Goal: Task Accomplishment & Management: Manage account settings

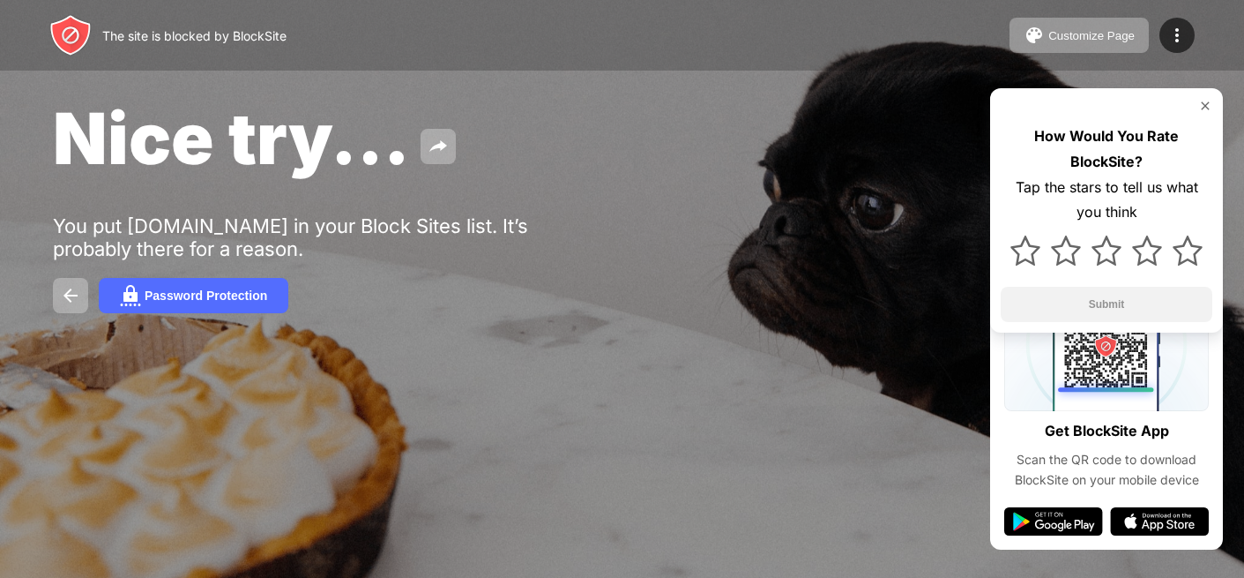
click at [1205, 108] on img at bounding box center [1205, 106] width 14 height 14
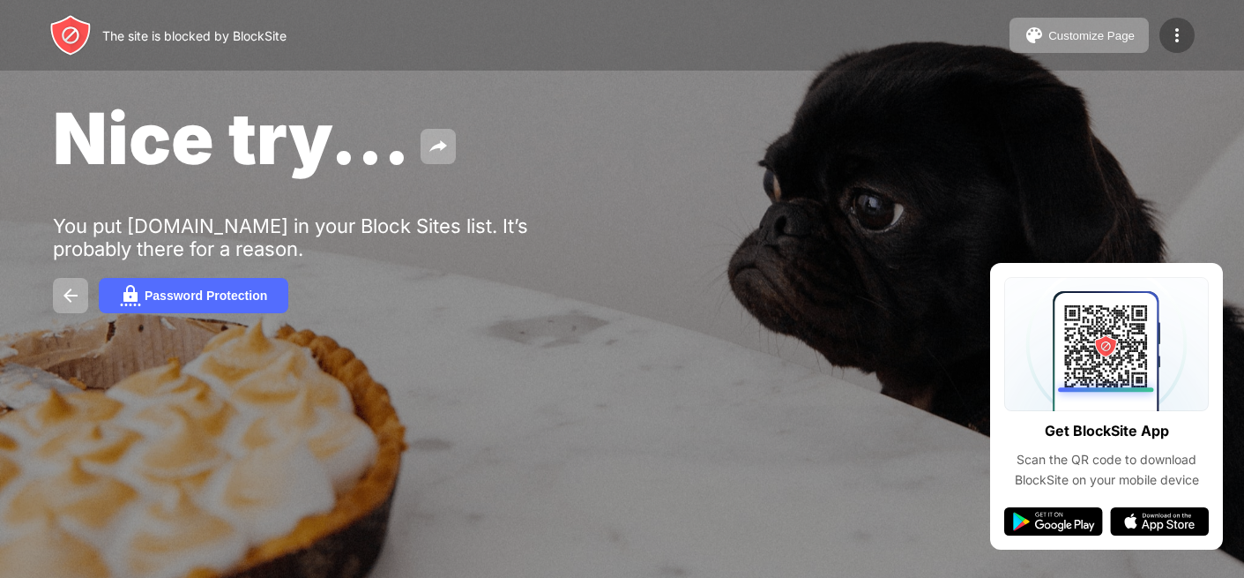
click at [1181, 31] on img at bounding box center [1177, 35] width 21 height 21
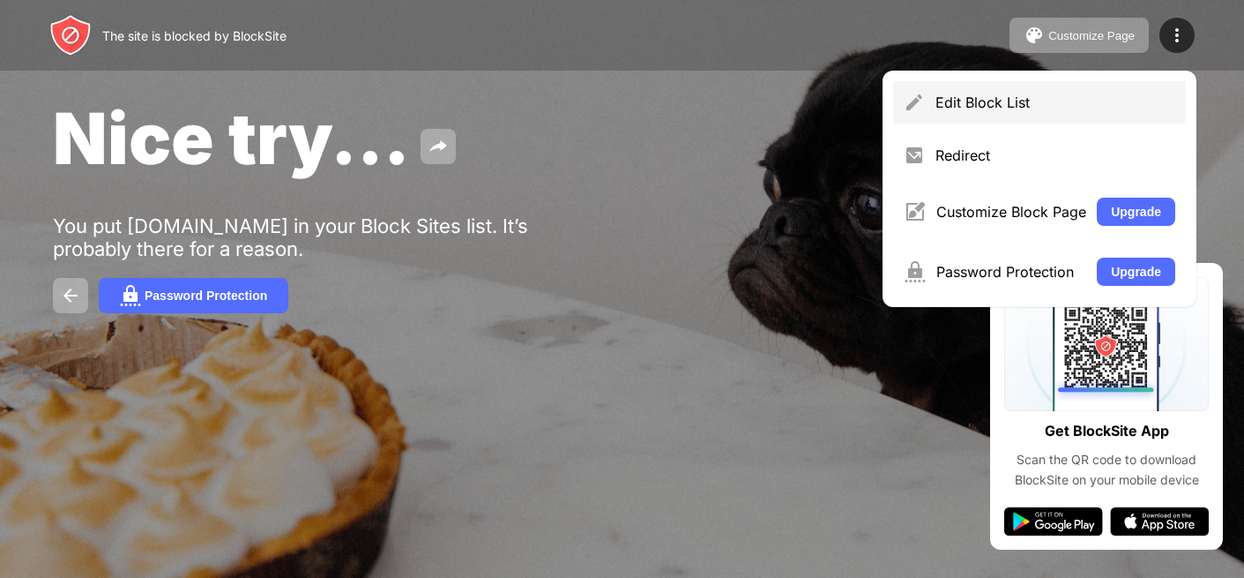
click at [1017, 107] on div "Edit Block List" at bounding box center [1056, 102] width 240 height 18
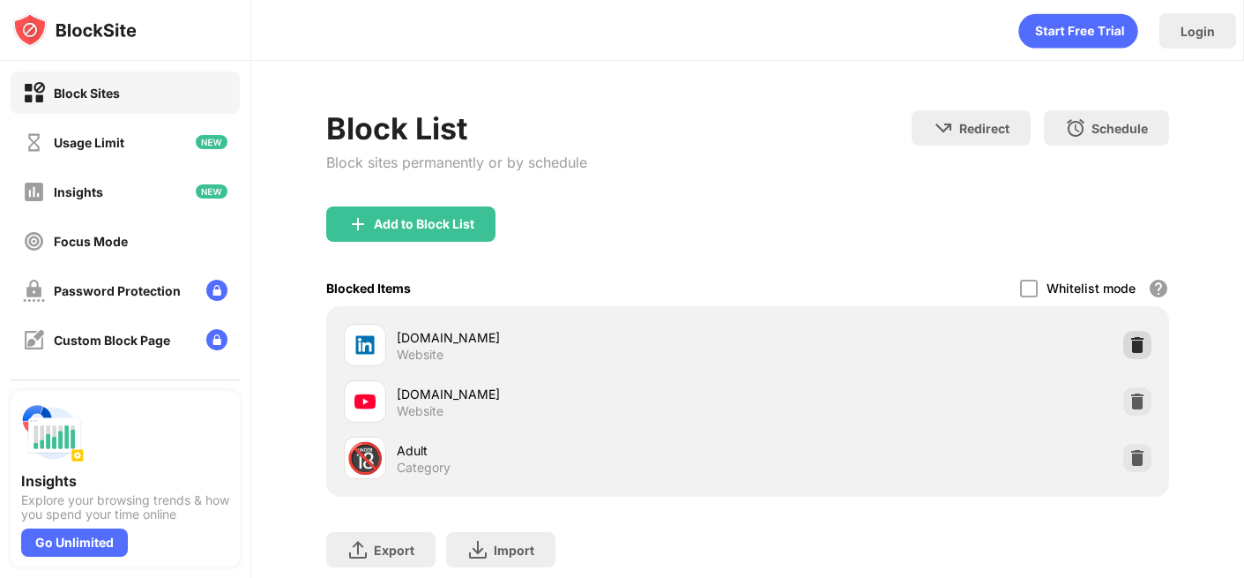
click at [1143, 347] on img at bounding box center [1138, 345] width 18 height 18
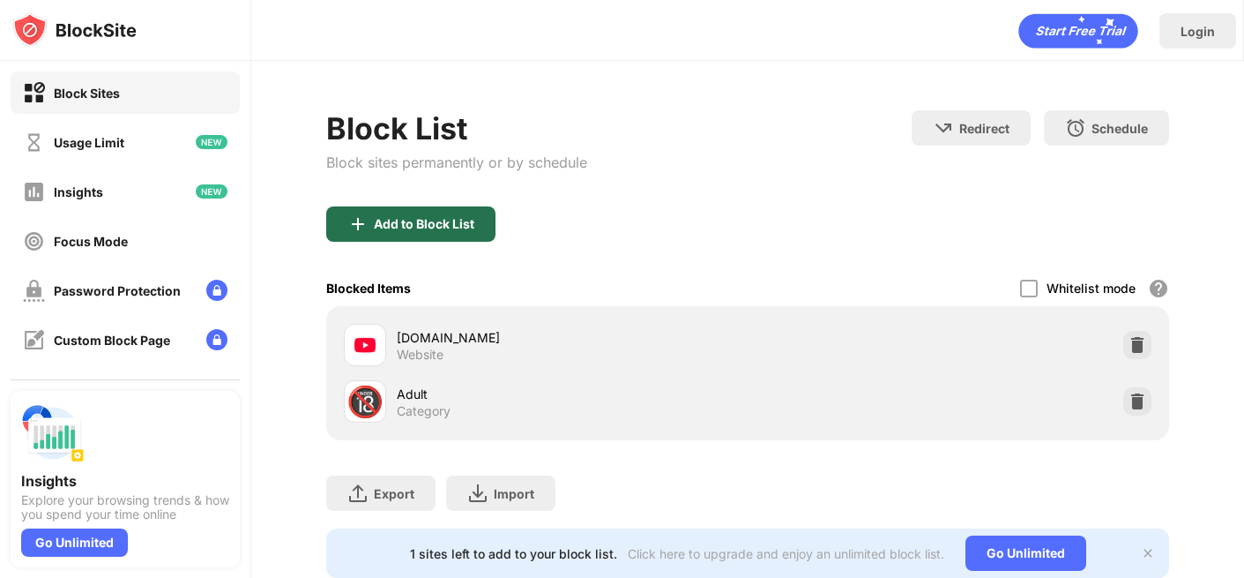
click at [477, 221] on div "Add to Block List" at bounding box center [410, 223] width 169 height 35
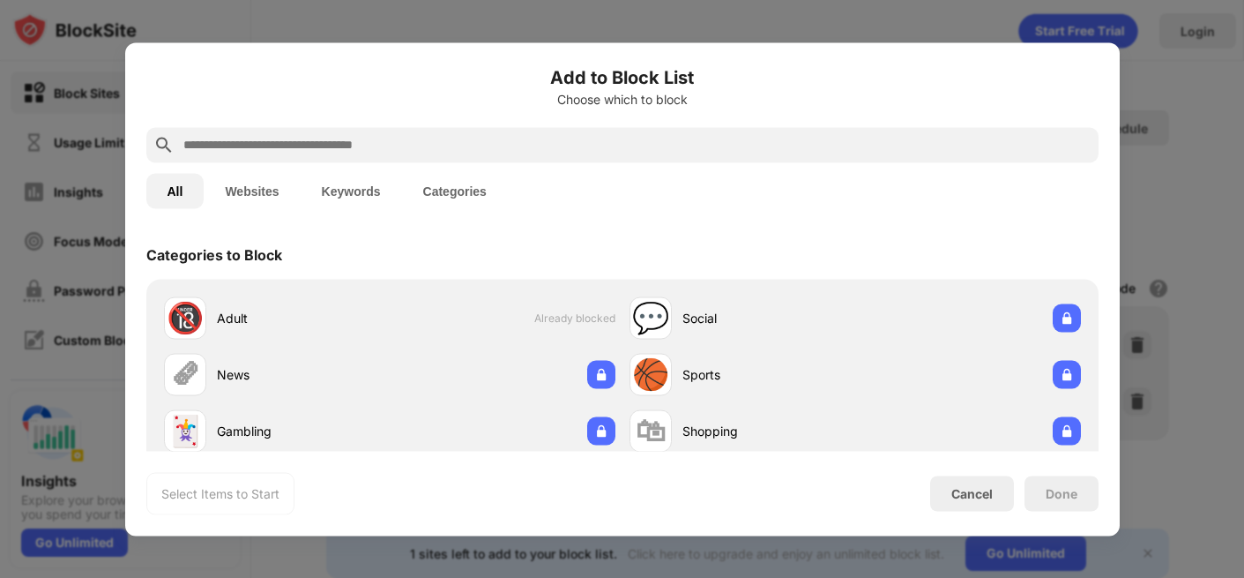
click at [429, 132] on div at bounding box center [622, 144] width 952 height 35
click at [429, 139] on input "text" at bounding box center [637, 144] width 910 height 21
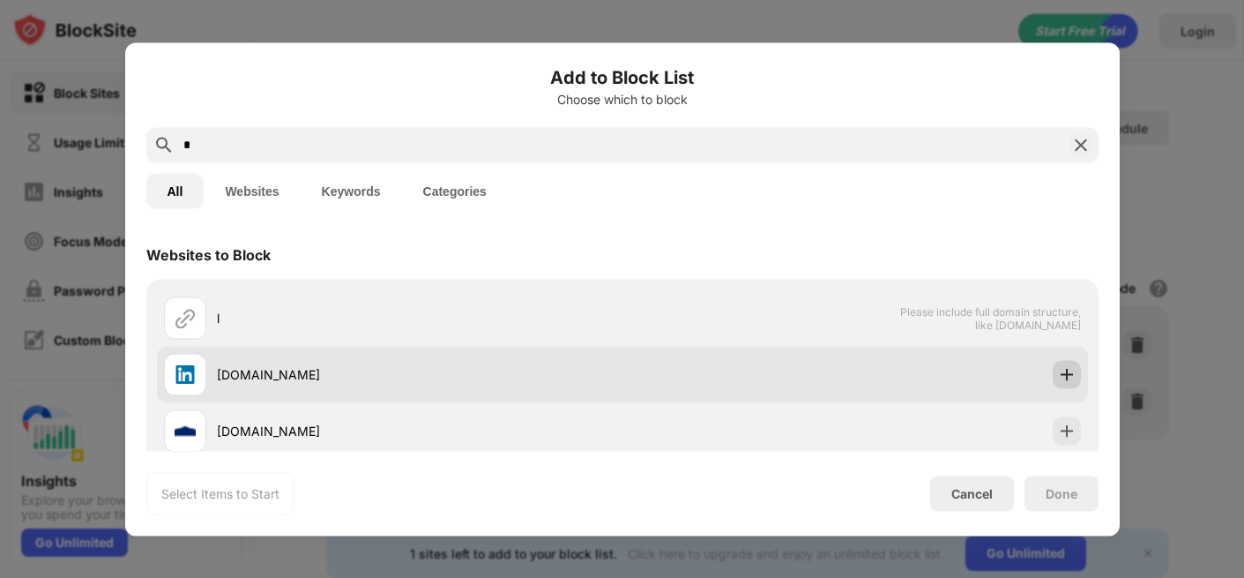
type input "*"
click at [1067, 371] on img at bounding box center [1067, 374] width 18 height 18
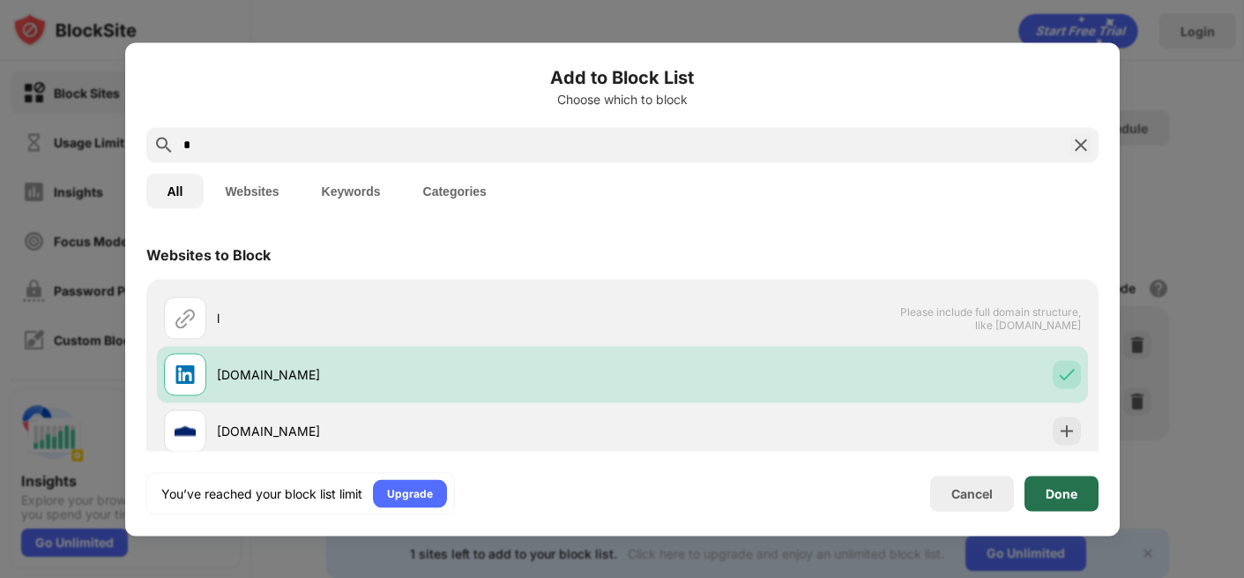
click at [1055, 492] on div "Done" at bounding box center [1062, 493] width 32 height 14
